Goal: Ask a question: Seek information or help from site administrators or community

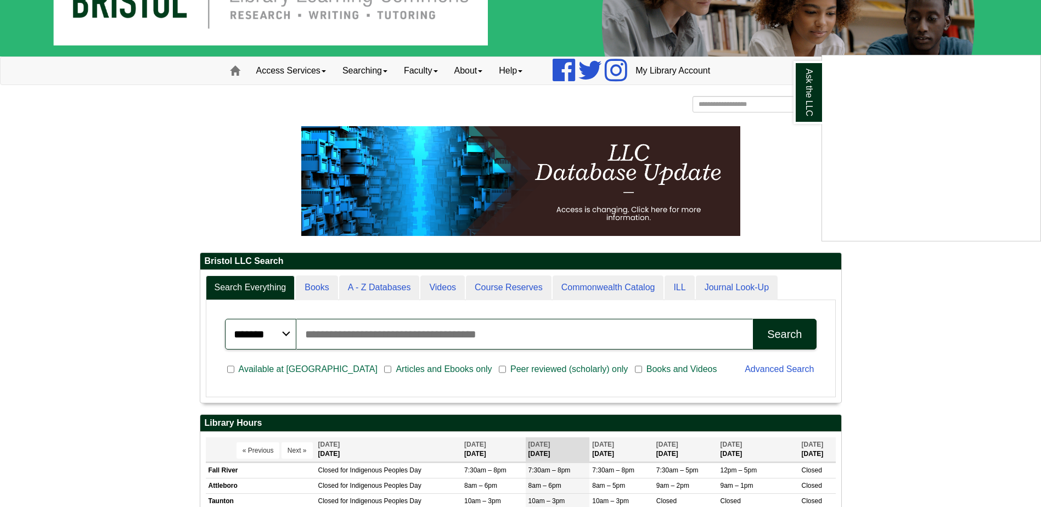
click at [373, 336] on div "Ask the LLC" at bounding box center [520, 253] width 1041 height 507
click at [373, 333] on input "Search articles, books, journals & more" at bounding box center [524, 334] width 457 height 31
paste input "**********"
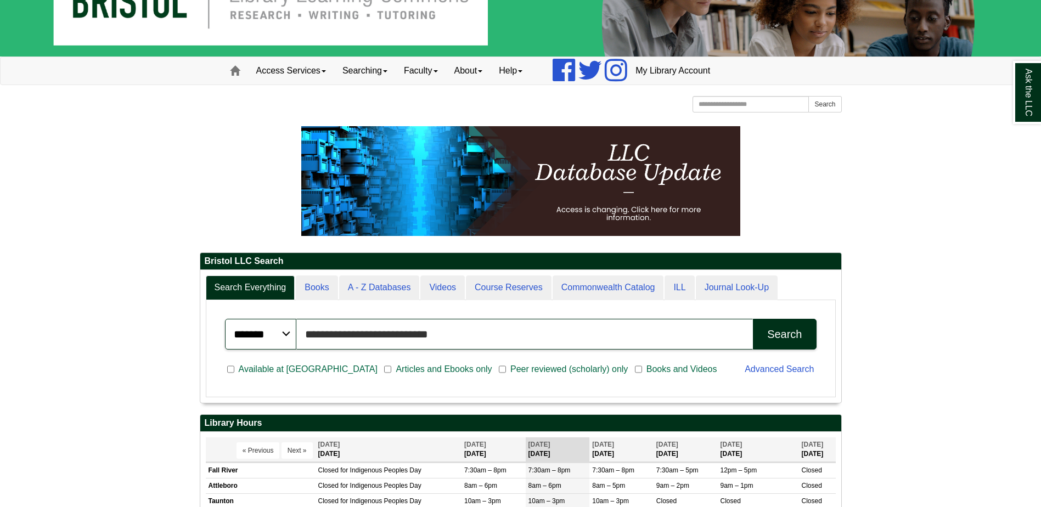
type input "**********"
click at [753, 319] on button "Search" at bounding box center [784, 334] width 63 height 31
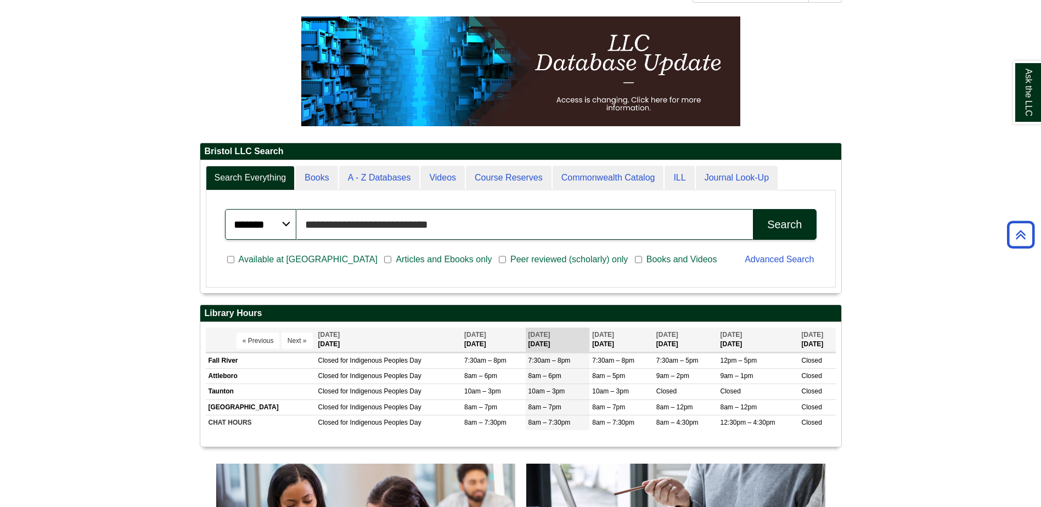
scroll to position [132, 641]
click at [799, 228] on div "Search" at bounding box center [784, 224] width 35 height 13
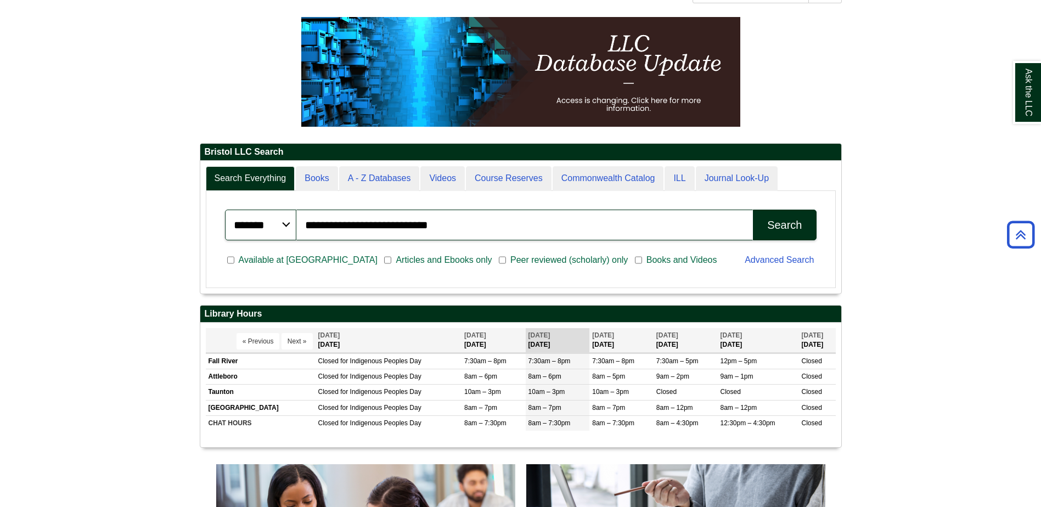
scroll to position [17, 0]
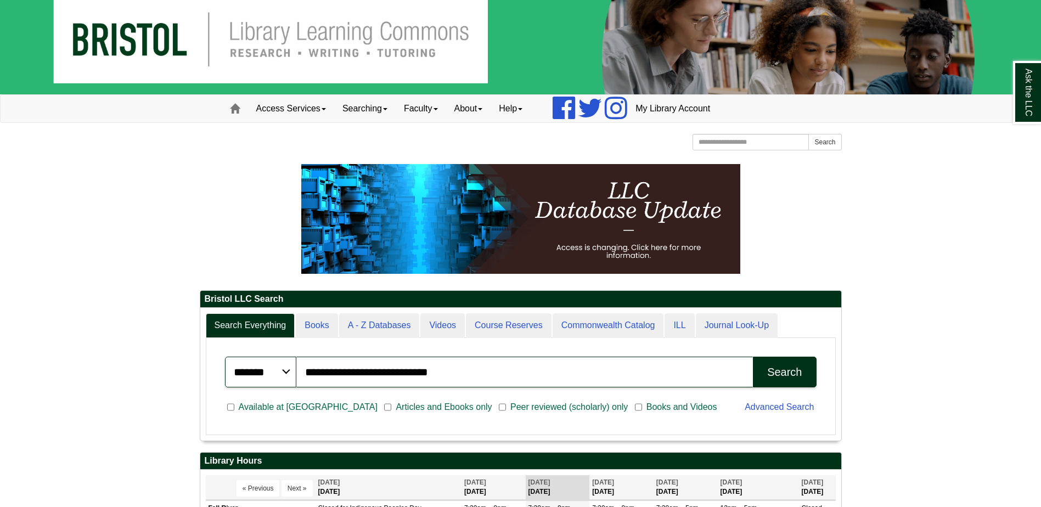
click at [151, 41] on img at bounding box center [520, 38] width 1041 height 111
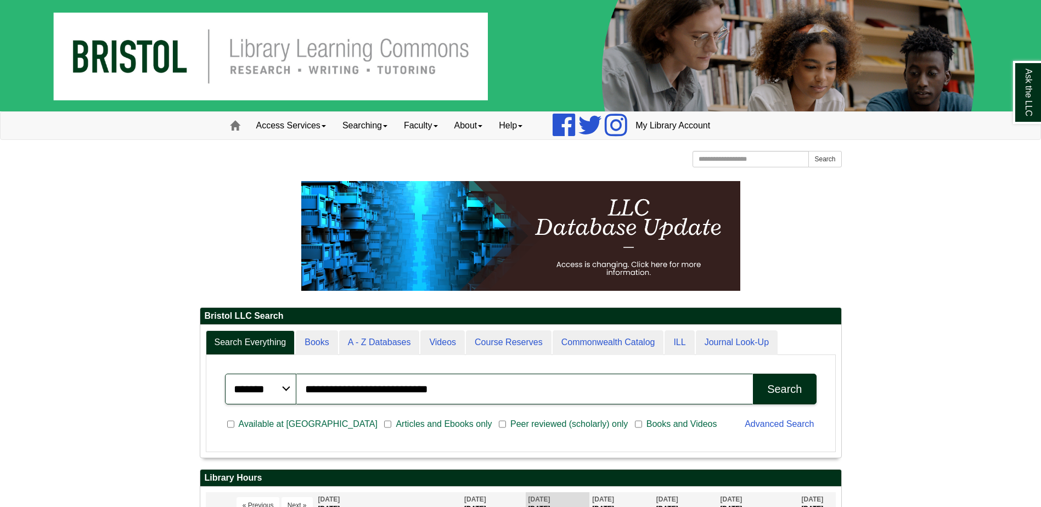
click at [276, 56] on img at bounding box center [520, 55] width 1041 height 111
click at [653, 127] on link "My Library Account" at bounding box center [672, 125] width 91 height 27
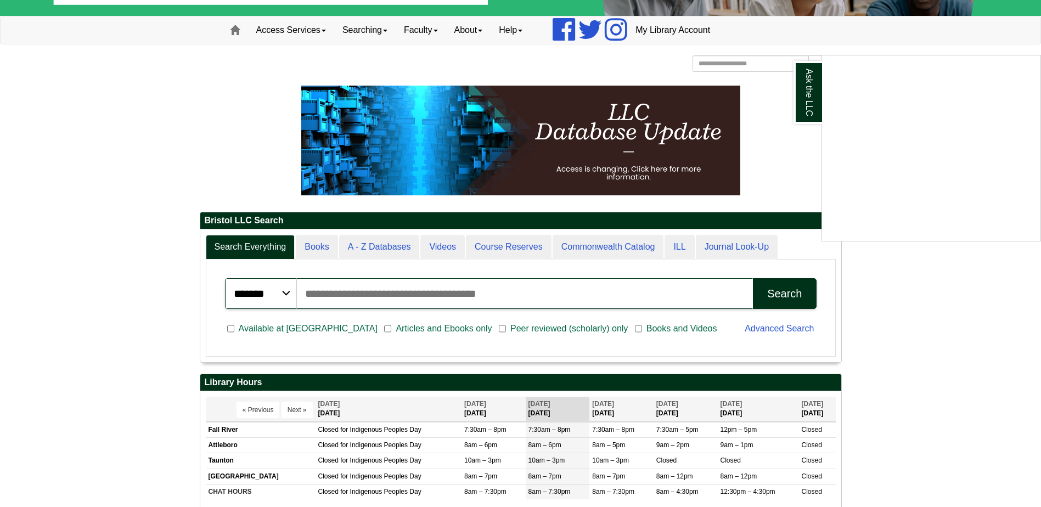
scroll to position [110, 0]
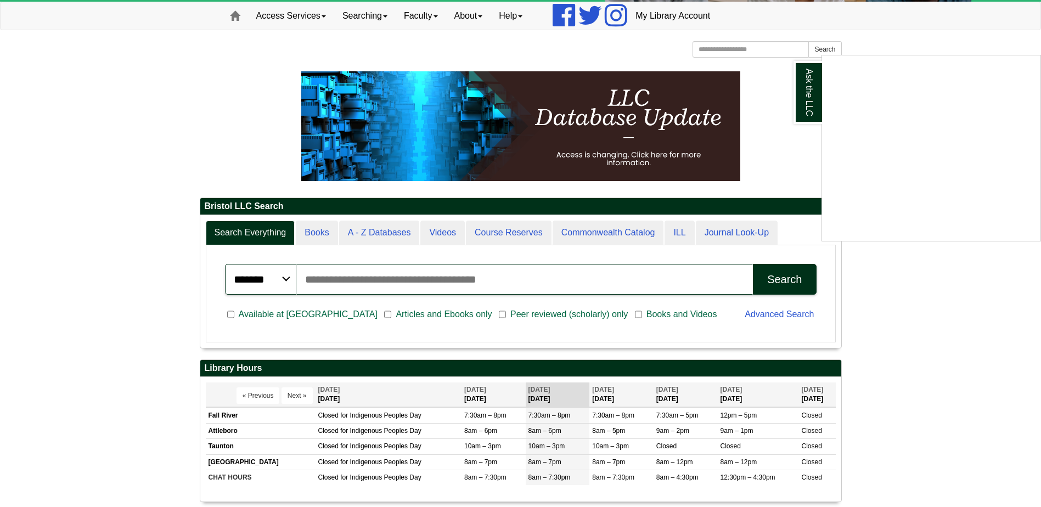
click at [322, 316] on div "Ask the LLC" at bounding box center [520, 253] width 1041 height 507
paste input "**********"
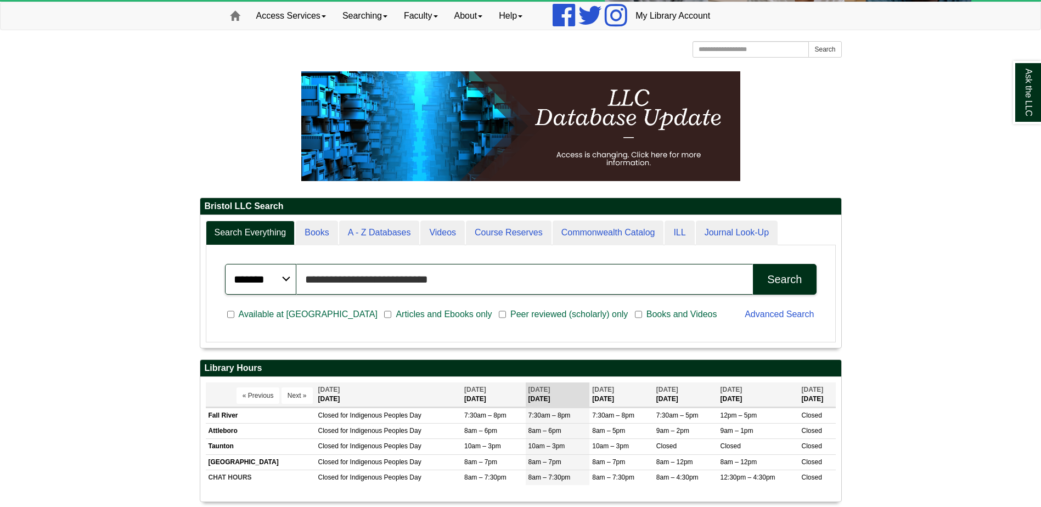
type input "**********"
click at [766, 277] on button "Search" at bounding box center [784, 279] width 63 height 31
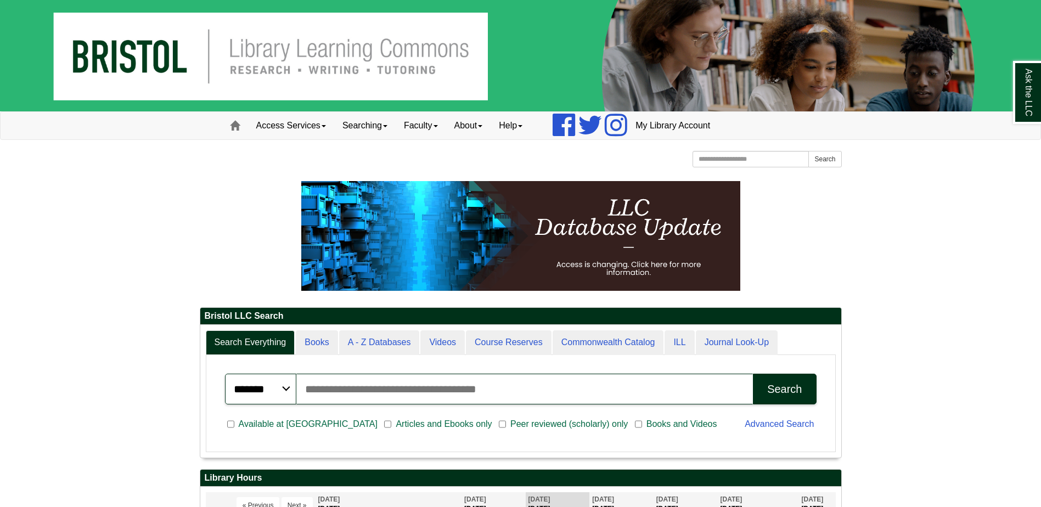
scroll to position [132, 641]
click at [299, 127] on link "Access Services" at bounding box center [291, 125] width 86 height 27
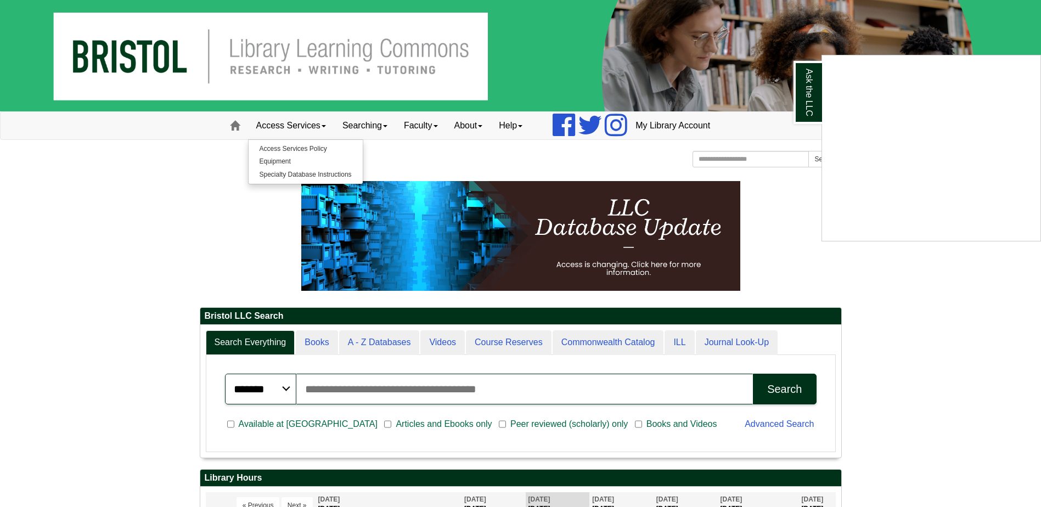
click at [515, 124] on div "Ask the LLC" at bounding box center [520, 253] width 1041 height 507
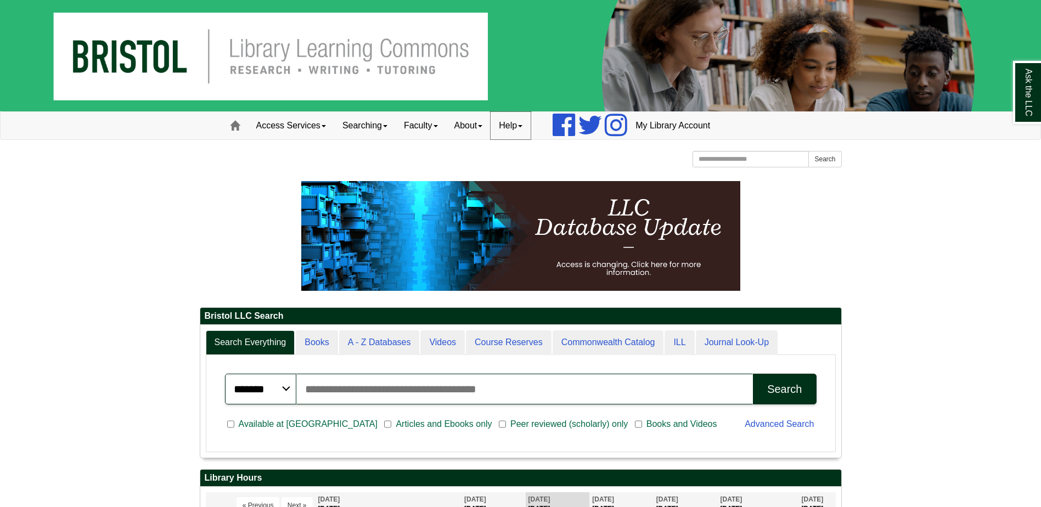
click at [515, 124] on link "Help" at bounding box center [511, 125] width 40 height 27
click at [517, 160] on link "Chat with Us" at bounding box center [540, 161] width 99 height 13
